Goal: Information Seeking & Learning: Learn about a topic

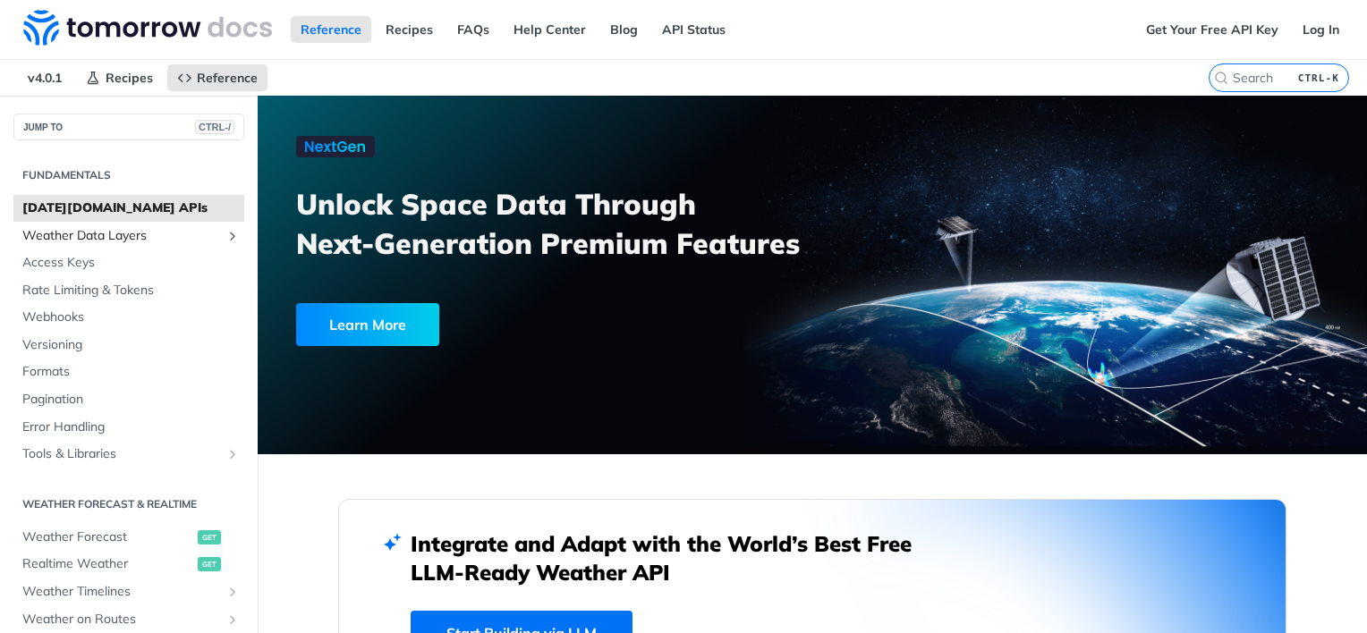
click at [178, 234] on span "Weather Data Layers" at bounding box center [121, 236] width 199 height 18
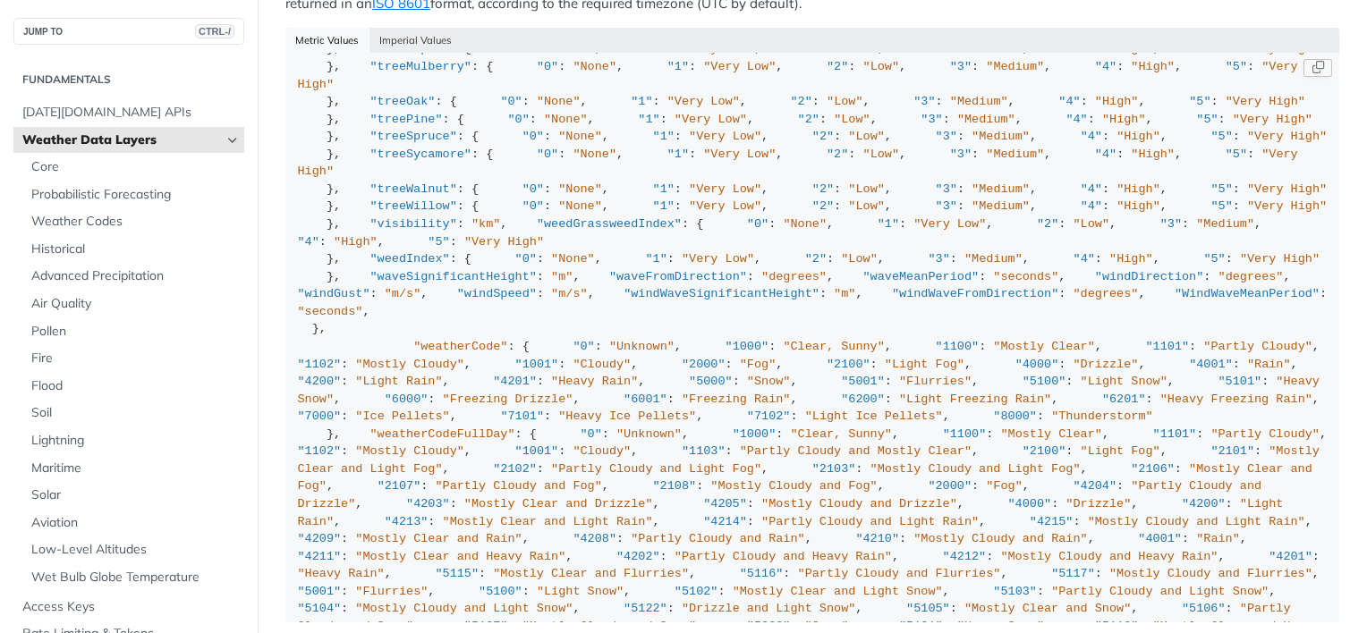
scroll to position [764, 0]
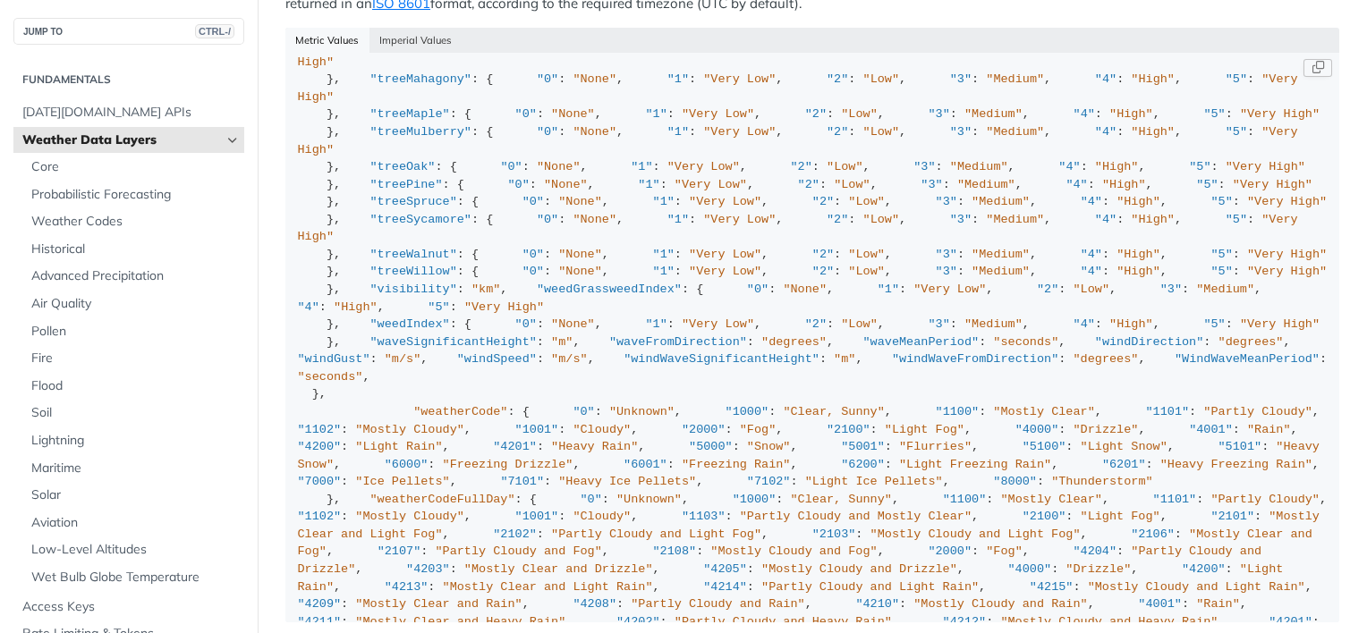
drag, startPoint x: 394, startPoint y: 298, endPoint x: 363, endPoint y: 202, distance: 100.4
click at [363, 202] on div "{ "cloudBase" : "km" , "cloudCeiling" : "km" , "cloudCover" : "%" , "dewPoint" …" at bounding box center [812, 639] width 1029 height 2677
copy div ""PM2.5" , "1" : "PM10" , "2" : "O3" , "3" : "NO2" , "4" : "CO" , "5" : "SO"
click at [462, 258] on div "{ "cloudBase" : "km" , "cloudCeiling" : "km" , "cloudCover" : "%" , "dewPoint" …" at bounding box center [812, 639] width 1029 height 2677
drag, startPoint x: 328, startPoint y: 310, endPoint x: 315, endPoint y: 208, distance: 103.7
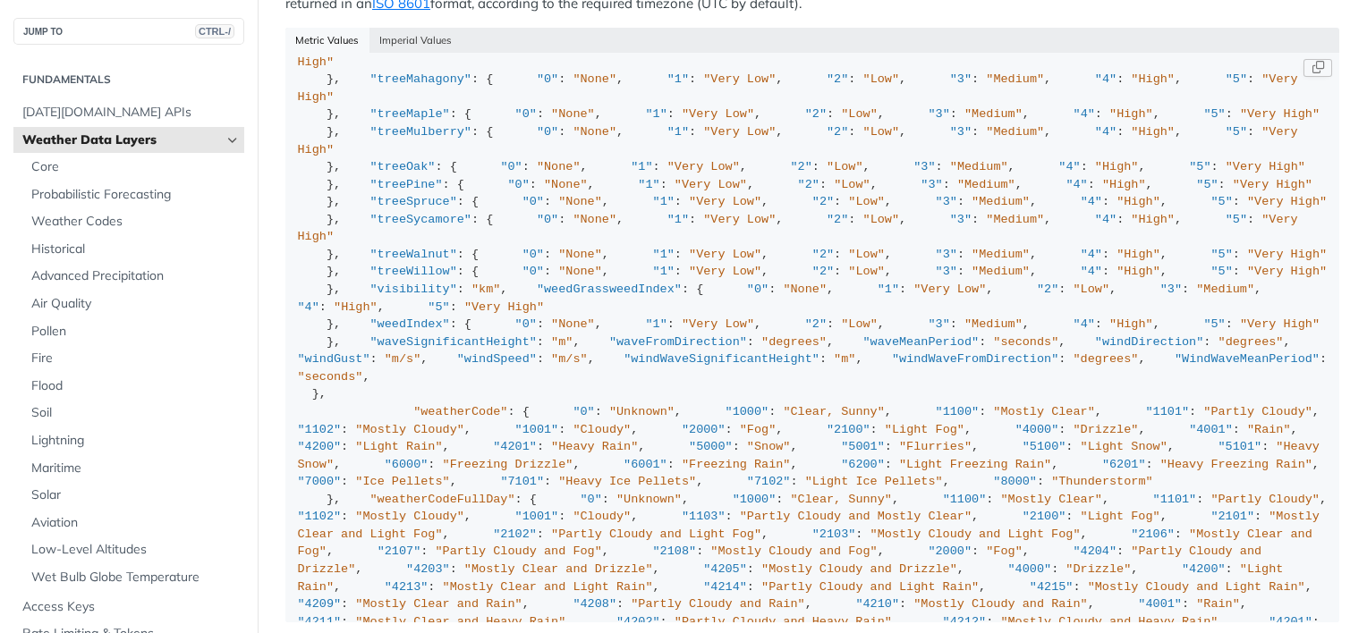
click at [315, 208] on div "{ "cloudBase" : "km" , "cloudCeiling" : "km" , "cloudCover" : "%" , "dewPoint" …" at bounding box center [812, 639] width 1029 height 2677
drag, startPoint x: 315, startPoint y: 208, endPoint x: 475, endPoint y: 327, distance: 200.0
click at [475, 327] on div "{ "cloudBase" : "km" , "cloudCeiling" : "km" , "cloudCover" : "%" , "dewPoint" …" at bounding box center [812, 639] width 1029 height 2677
drag, startPoint x: 408, startPoint y: 293, endPoint x: 338, endPoint y: 275, distance: 72.3
click at [338, 275] on div "{ "cloudBase" : "km" , "cloudCeiling" : "km" , "cloudCover" : "%" , "dewPoint" …" at bounding box center [812, 639] width 1029 height 2677
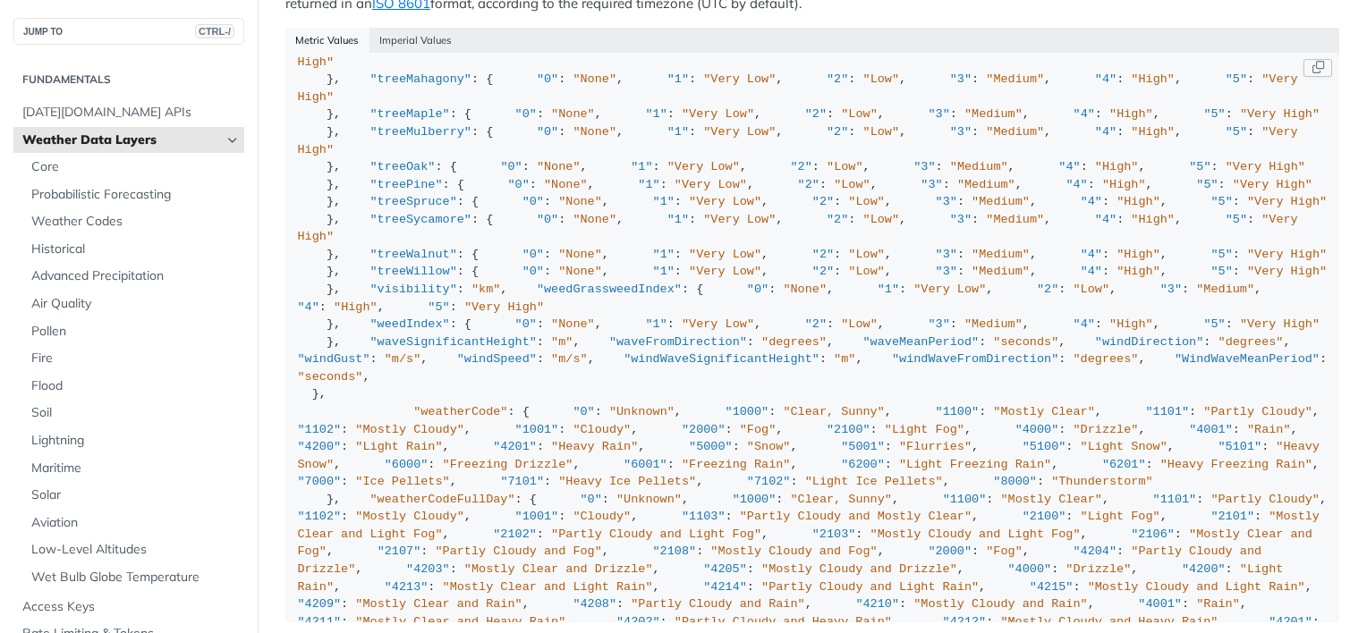
drag, startPoint x: 338, startPoint y: 275, endPoint x: 324, endPoint y: 198, distance: 78.2
click at [324, 198] on div "{ "cloudBase" : "km" , "cloudCeiling" : "km" , "cloudCover" : "%" , "dewPoint" …" at bounding box center [812, 639] width 1029 height 2677
drag, startPoint x: 322, startPoint y: 187, endPoint x: 415, endPoint y: 309, distance: 153.8
click at [415, 309] on div "{ "cloudBase" : "km" , "cloudCeiling" : "km" , "cloudCover" : "%" , "dewPoint" …" at bounding box center [812, 639] width 1029 height 2677
copy div ""mepPrimaryPollutant" : { "0" : "PM2.5" , "1" : "PM10" , "2" : "O3" , "3" : "NO…"
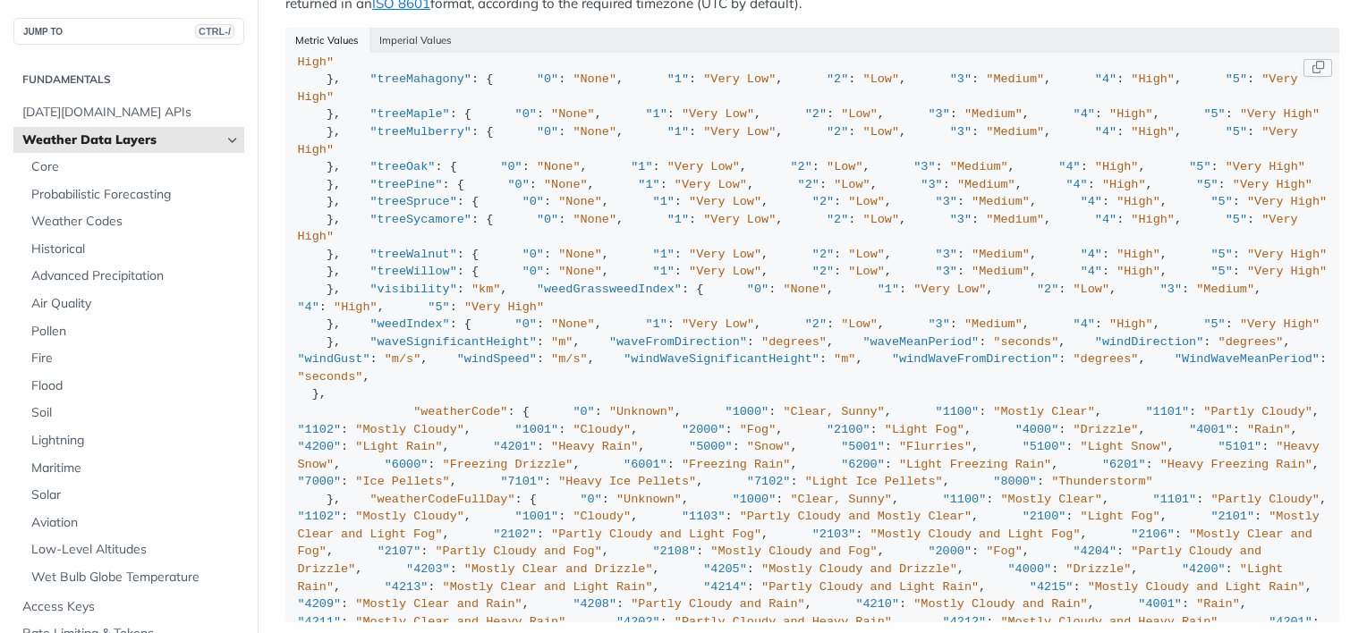
click at [415, 309] on div "{ "cloudBase" : "km" , "cloudCeiling" : "km" , "cloudCover" : "%" , "dewPoint" …" at bounding box center [812, 639] width 1029 height 2677
drag, startPoint x: 406, startPoint y: 293, endPoint x: 322, endPoint y: 188, distance: 134.9
click at [322, 188] on div "{ "cloudBase" : "km" , "cloudCeiling" : "km" , "cloudCover" : "%" , "dewPoint" …" at bounding box center [812, 639] width 1029 height 2677
copy div ""mepPrimaryPollutant" : { "0" : "PM2.5" , "1" : "PM10" , "2" : "O3" , "3" : "NO…"
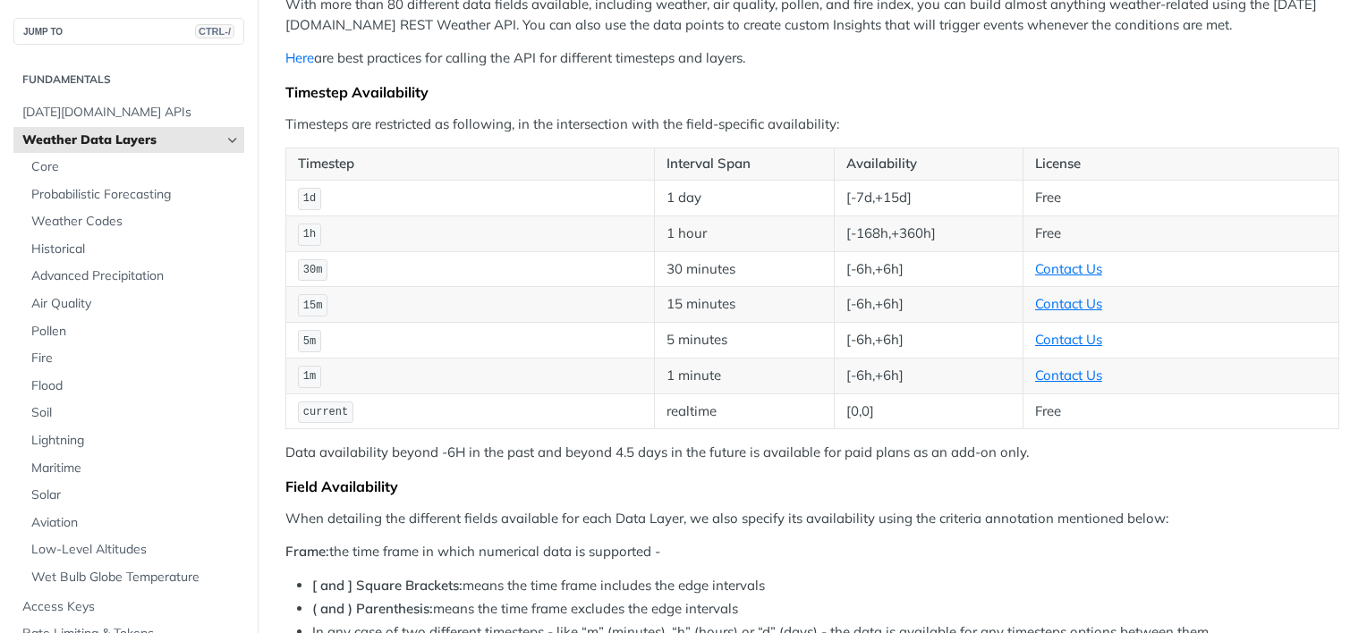
scroll to position [242, 0]
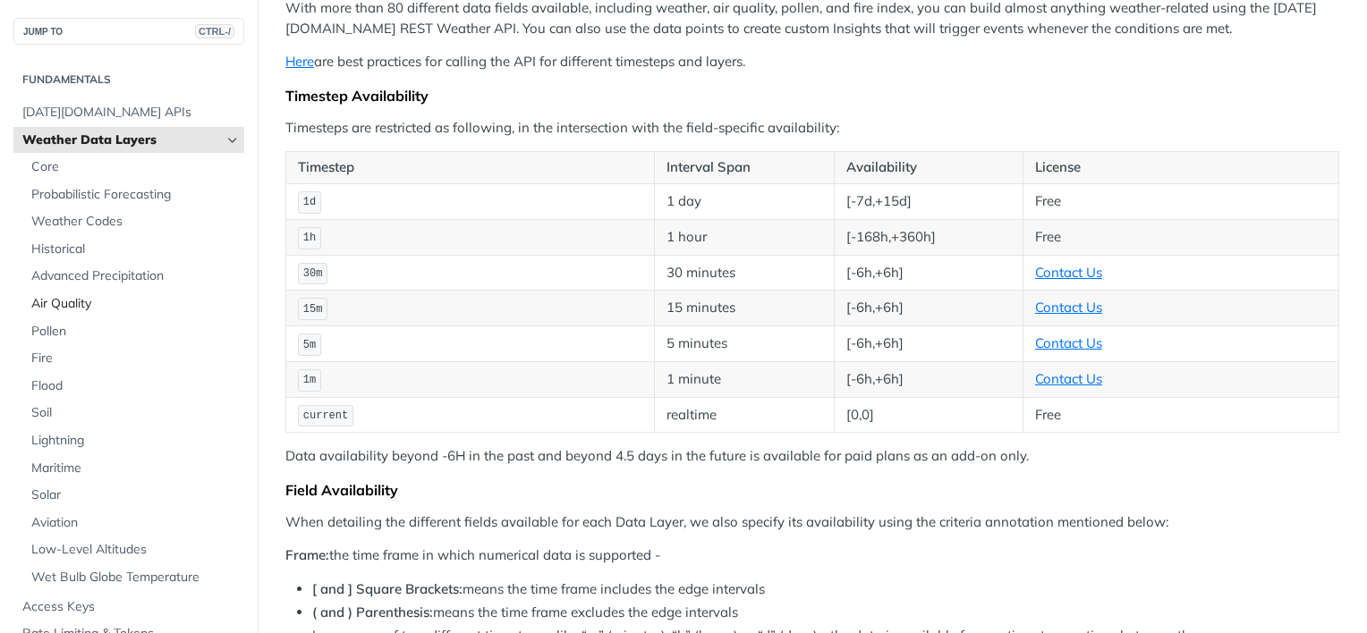
click at [131, 309] on span "Air Quality" at bounding box center [135, 304] width 208 height 18
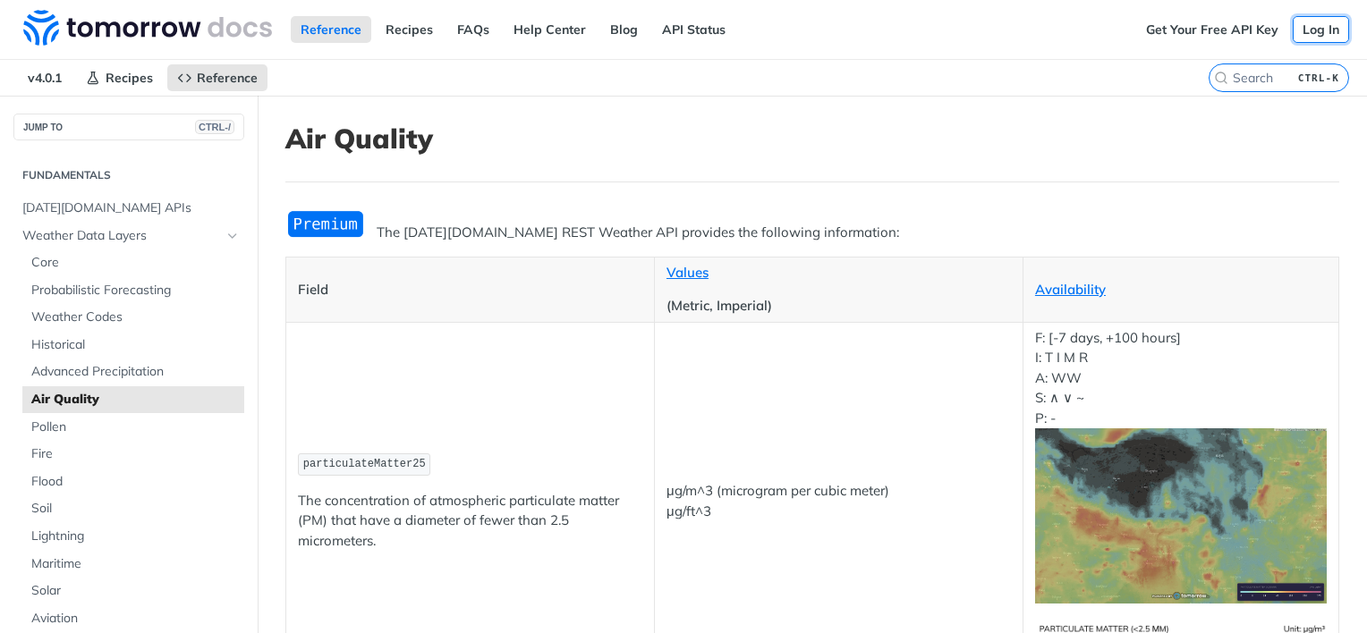
click at [1308, 33] on link "Log In" at bounding box center [1320, 29] width 56 height 27
